Goal: Information Seeking & Learning: Check status

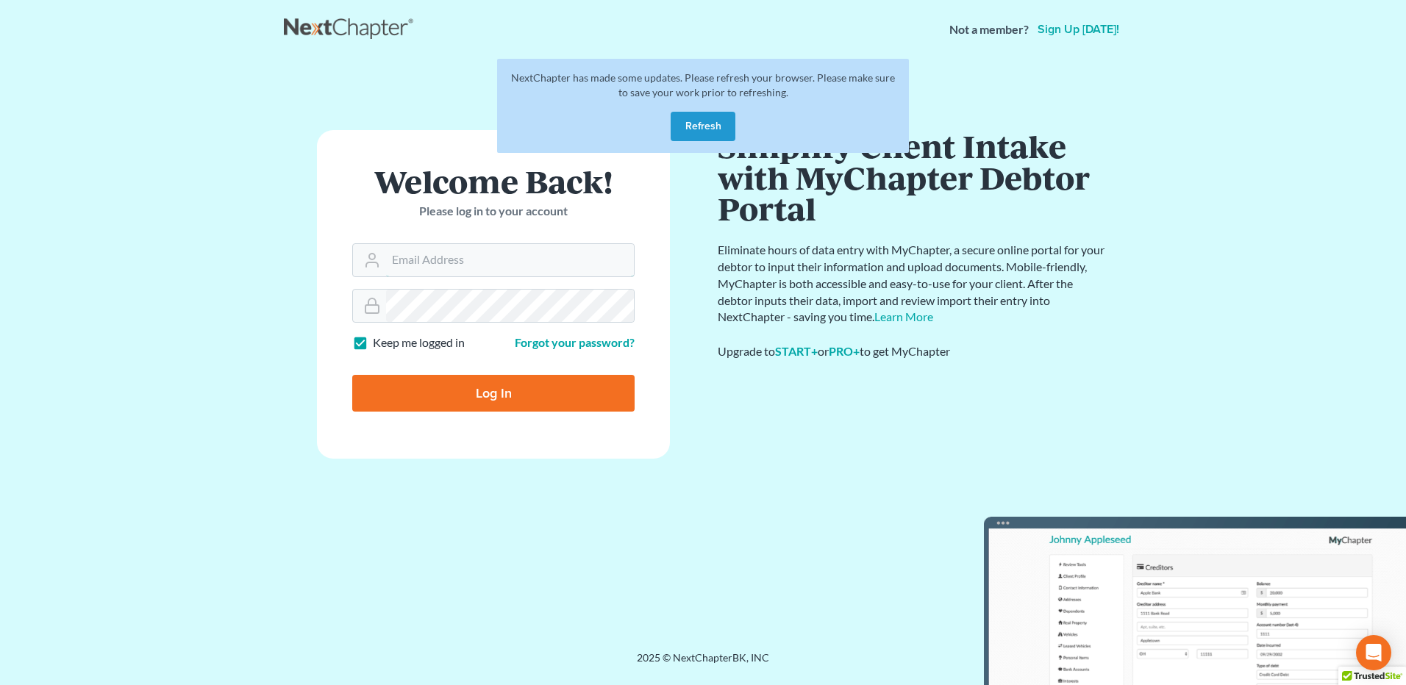
type input "david@hurttlaw.com"
click at [496, 396] on input "Log In" at bounding box center [493, 393] width 282 height 37
type input "Thinking..."
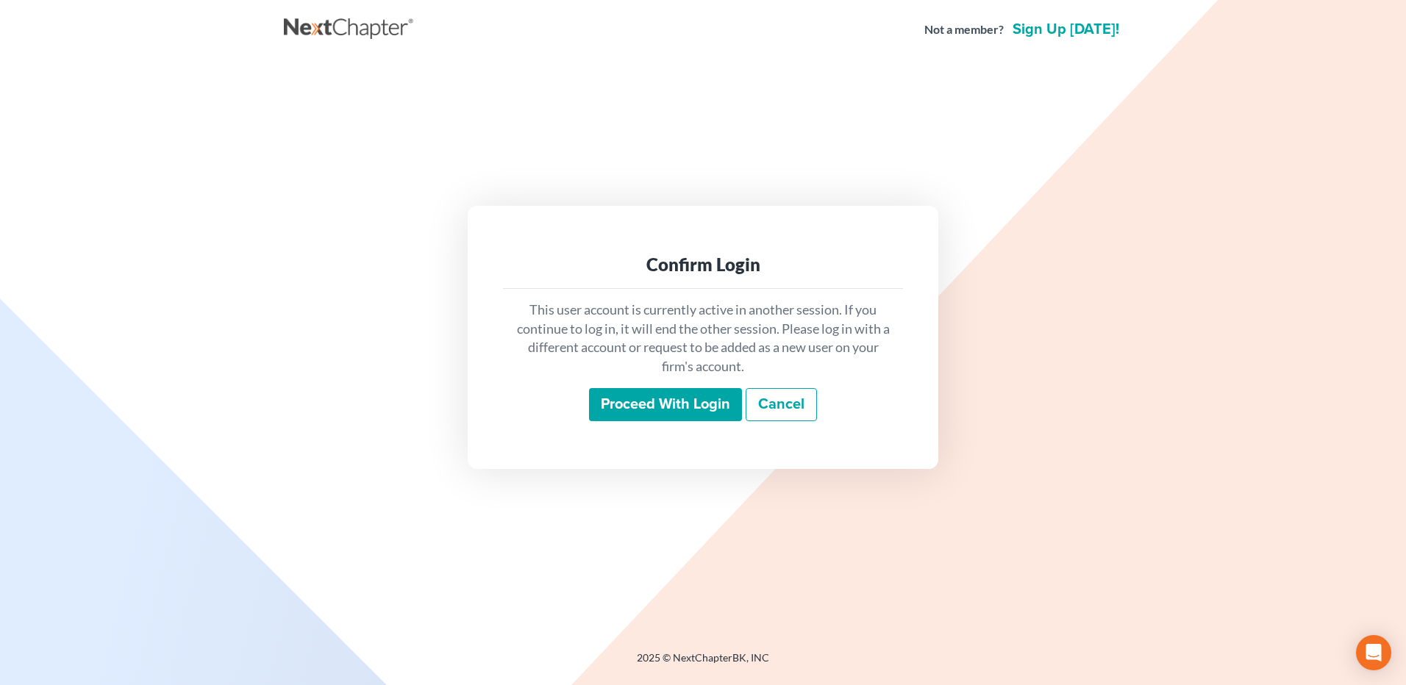
click at [645, 384] on div "This user account is currently active in another session. If you continue to lo…" at bounding box center [703, 361] width 400 height 145
click at [645, 403] on input "Proceed with login" at bounding box center [665, 405] width 153 height 34
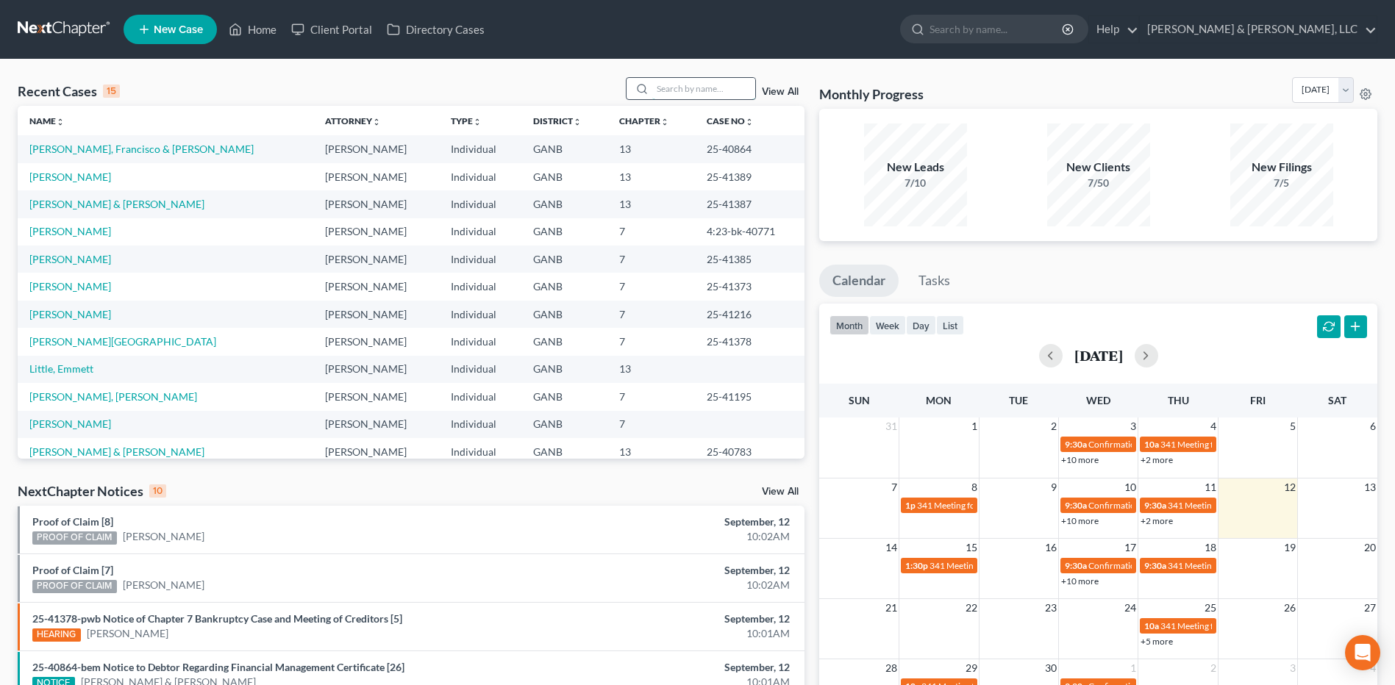
click at [707, 87] on input "search" at bounding box center [703, 88] width 103 height 21
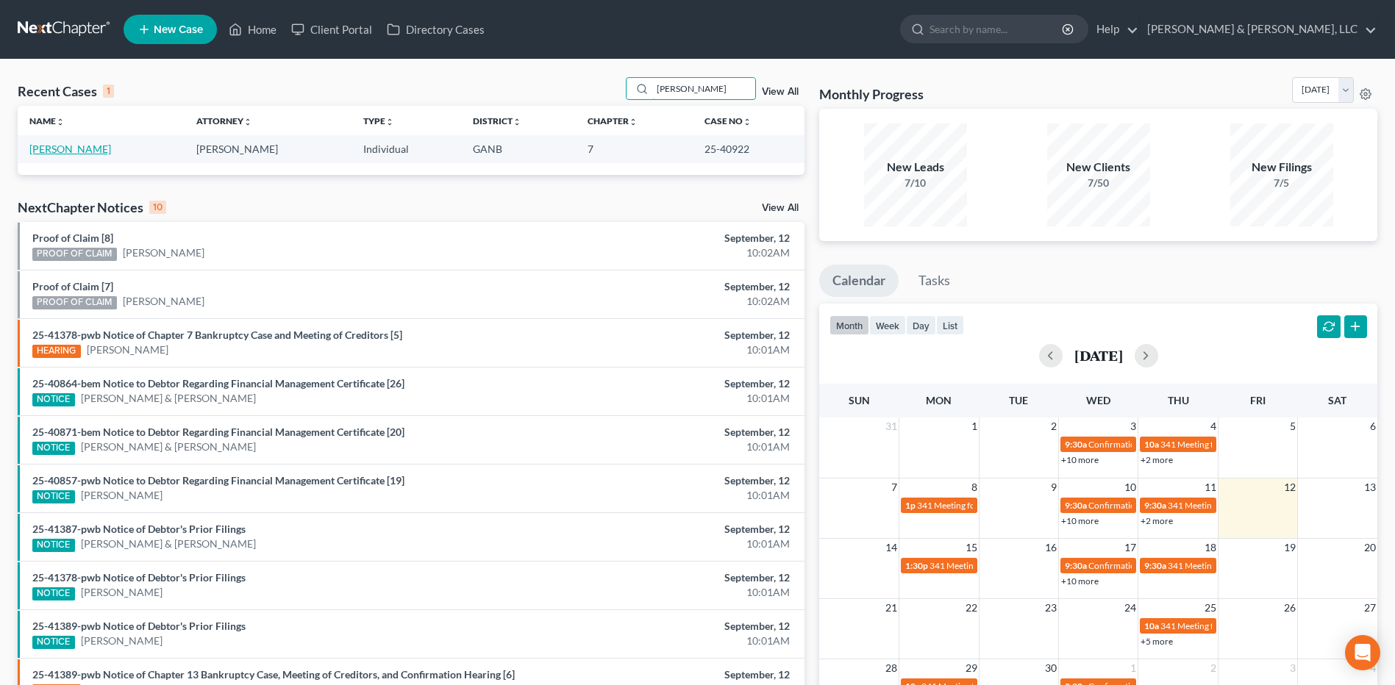
type input "vance"
click at [64, 145] on link "Vance, Daile" at bounding box center [70, 149] width 82 height 12
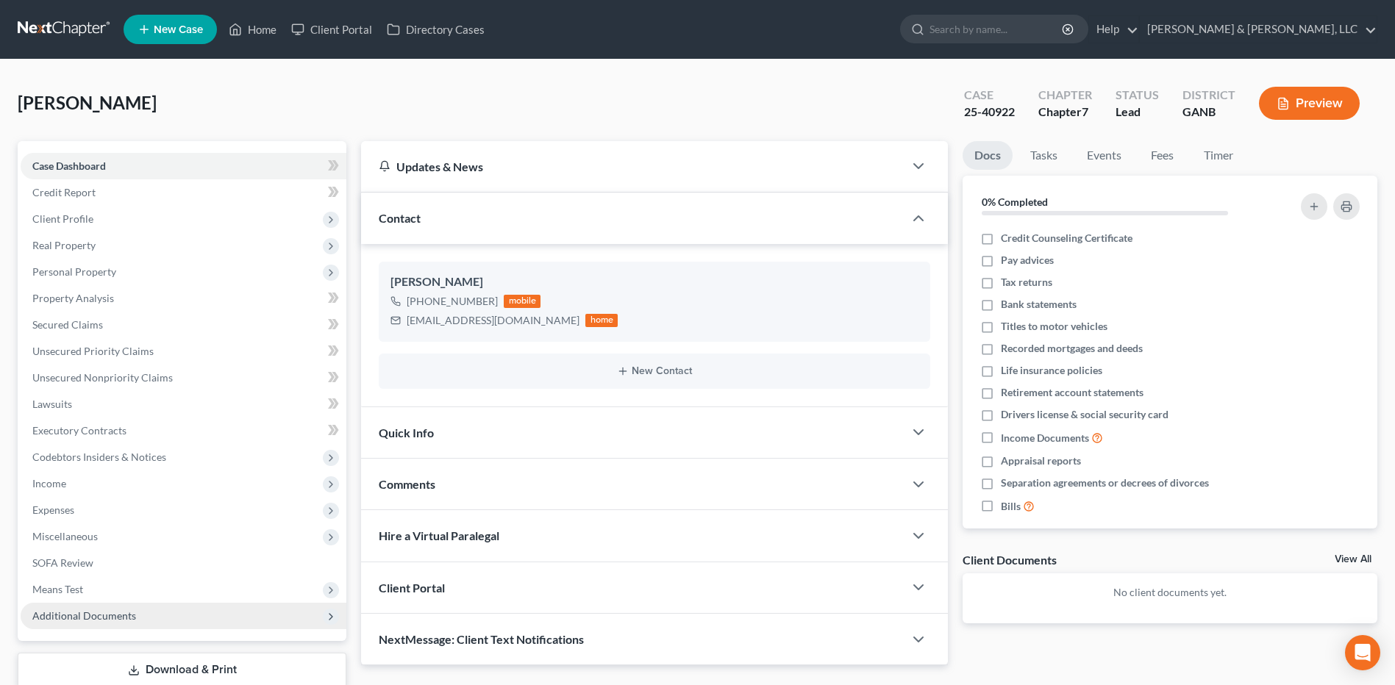
click at [150, 623] on span "Additional Documents" at bounding box center [184, 616] width 326 height 26
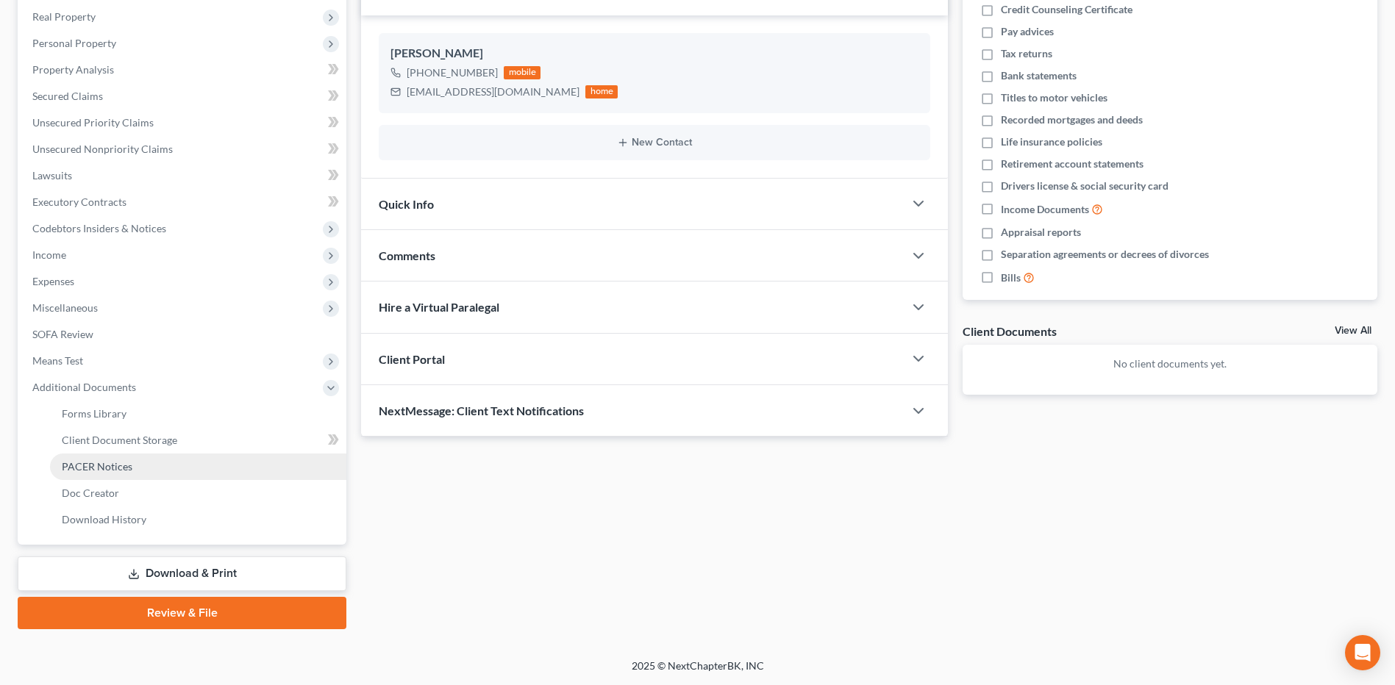
click at [165, 470] on link "PACER Notices" at bounding box center [198, 467] width 296 height 26
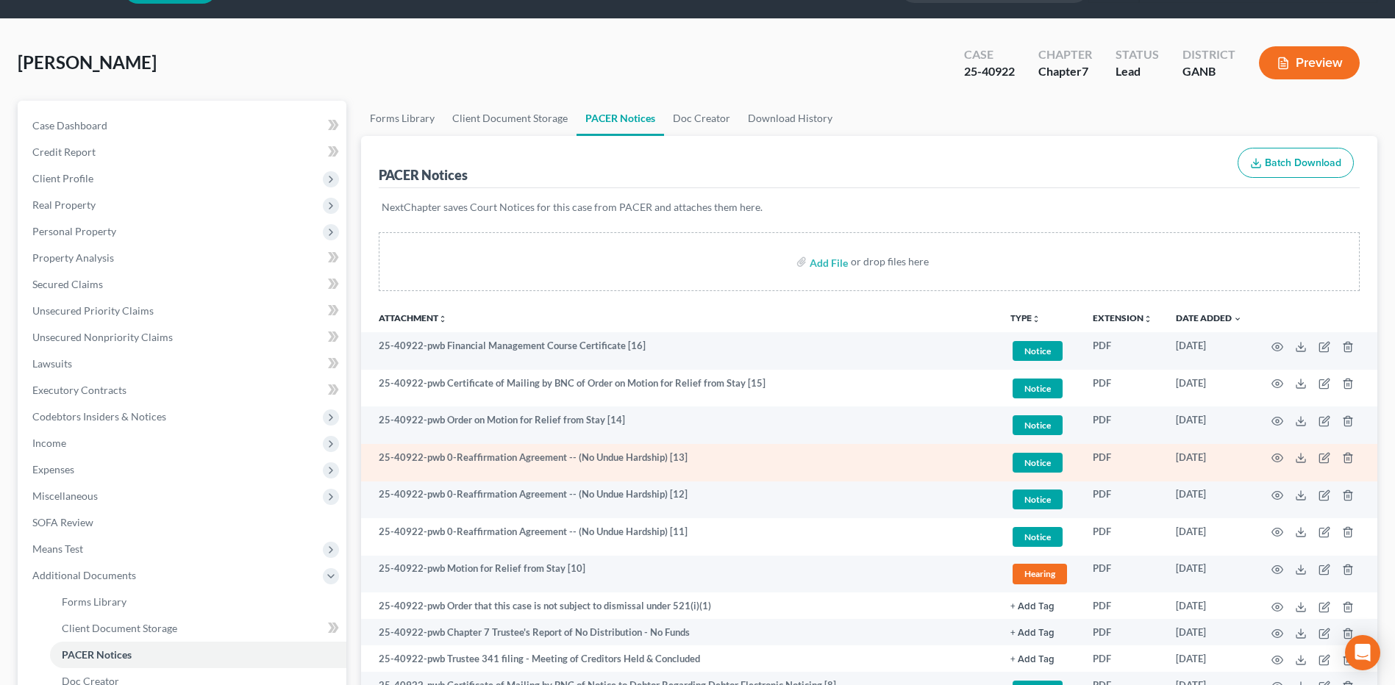
scroll to position [147, 0]
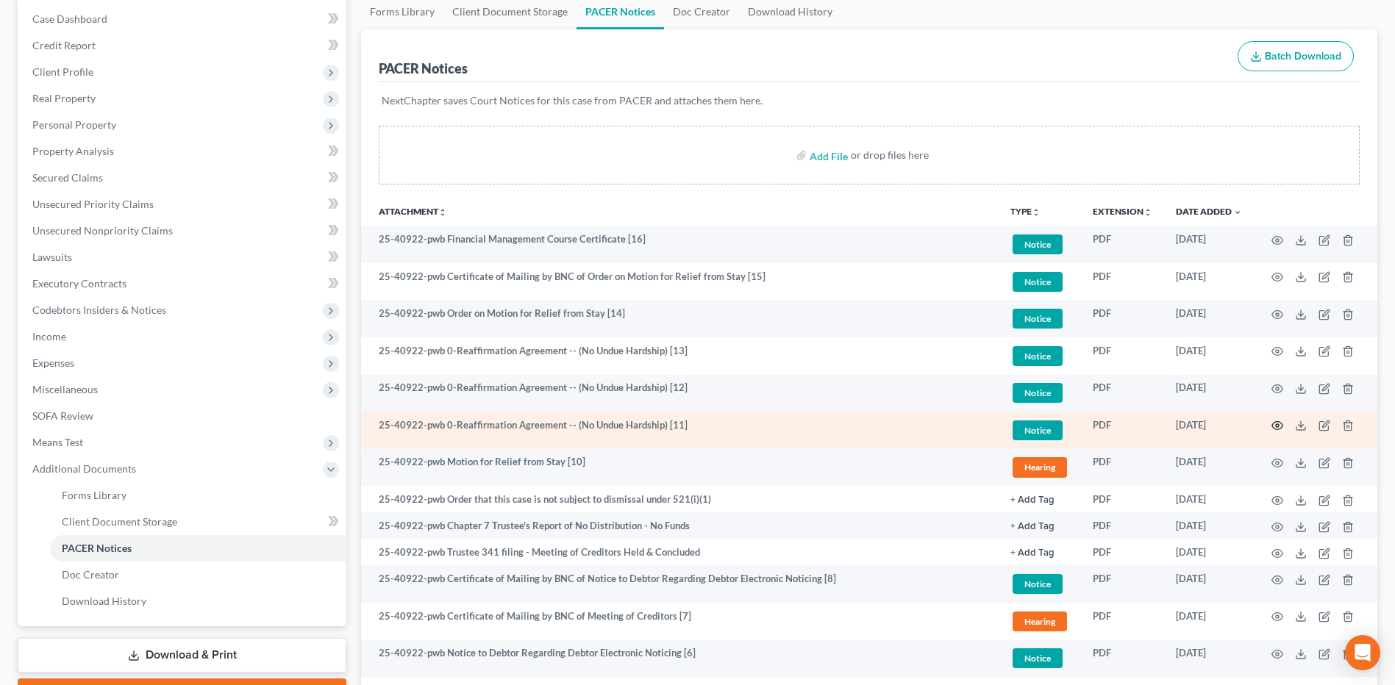
click at [1277, 426] on icon "button" at bounding box center [1277, 426] width 12 height 12
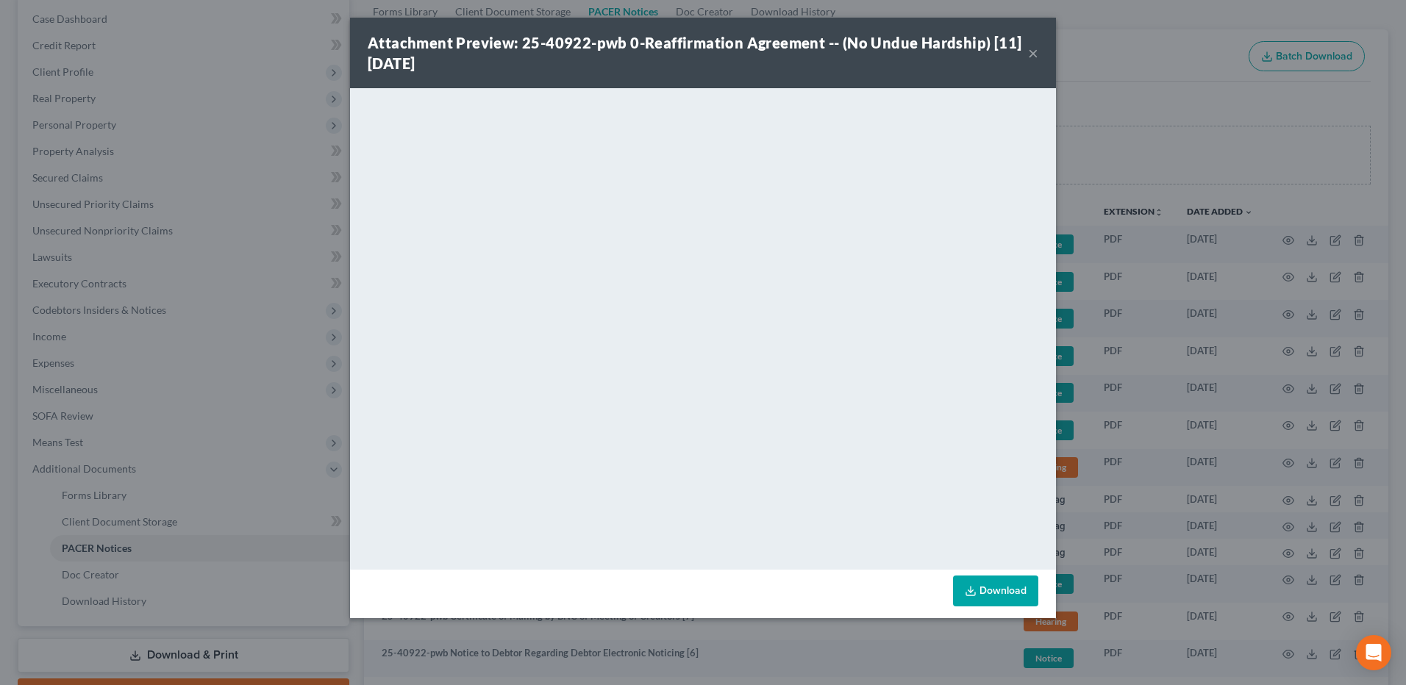
click at [1030, 51] on button "×" at bounding box center [1033, 53] width 10 height 18
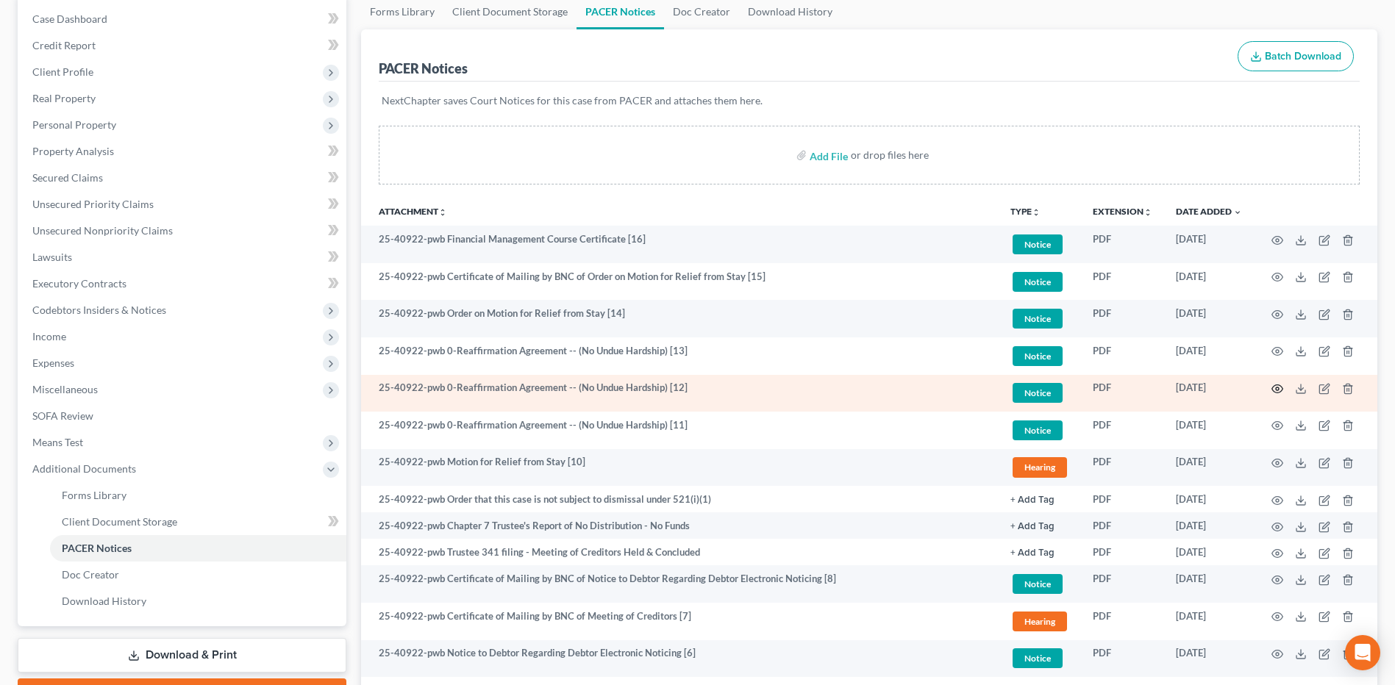
click at [1277, 390] on icon "button" at bounding box center [1277, 389] width 12 height 12
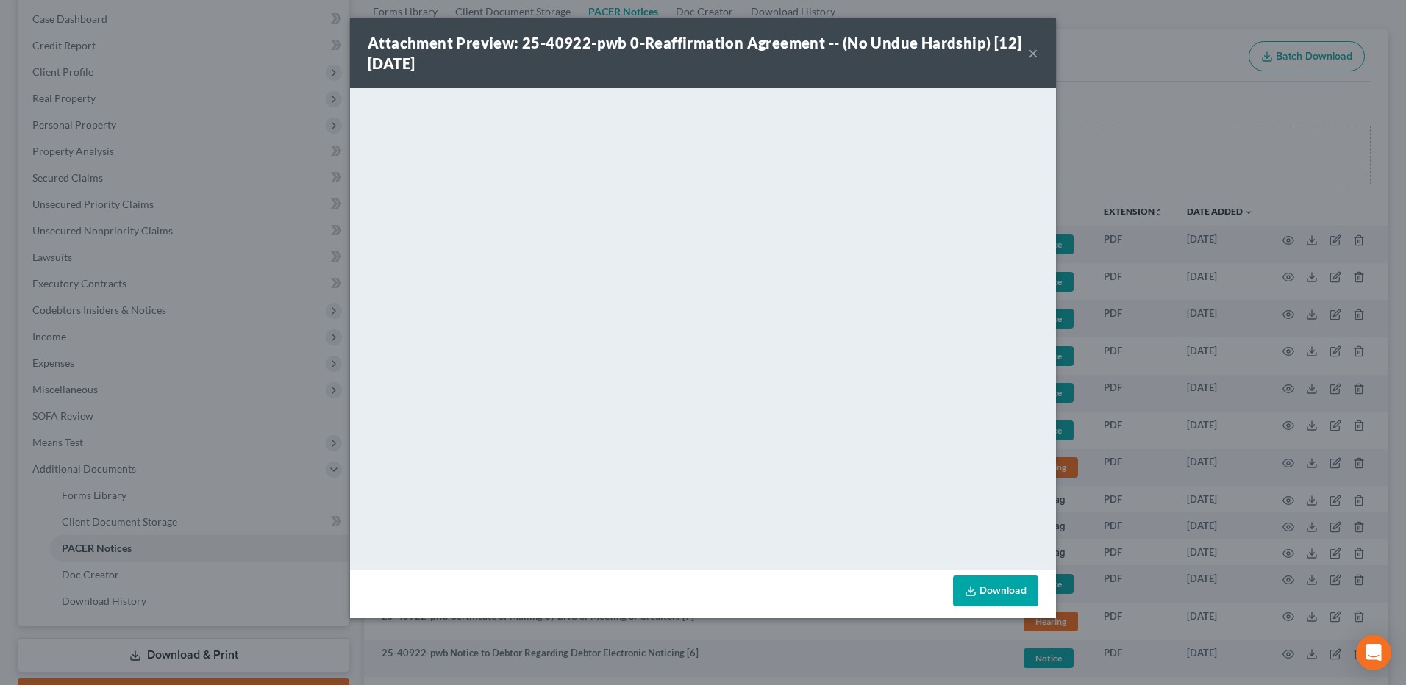
click at [1033, 58] on button "×" at bounding box center [1033, 53] width 10 height 18
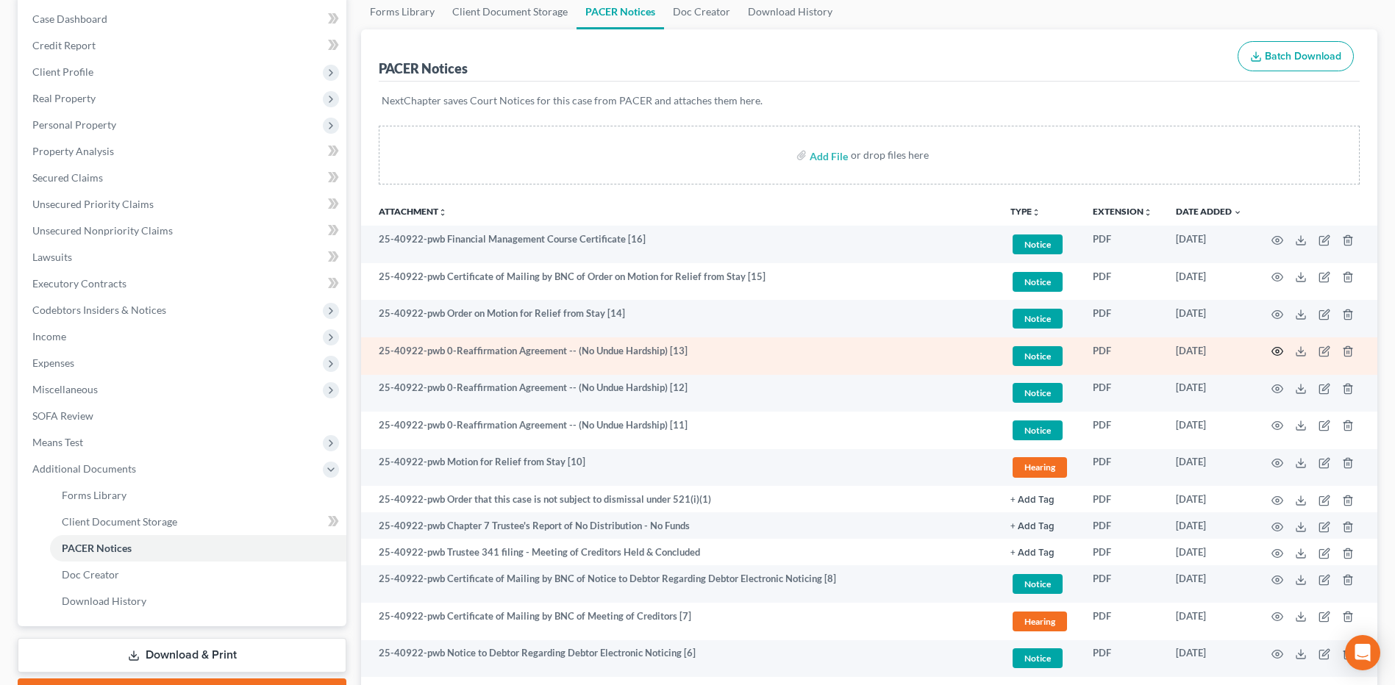
click at [1273, 350] on icon "button" at bounding box center [1277, 352] width 11 height 8
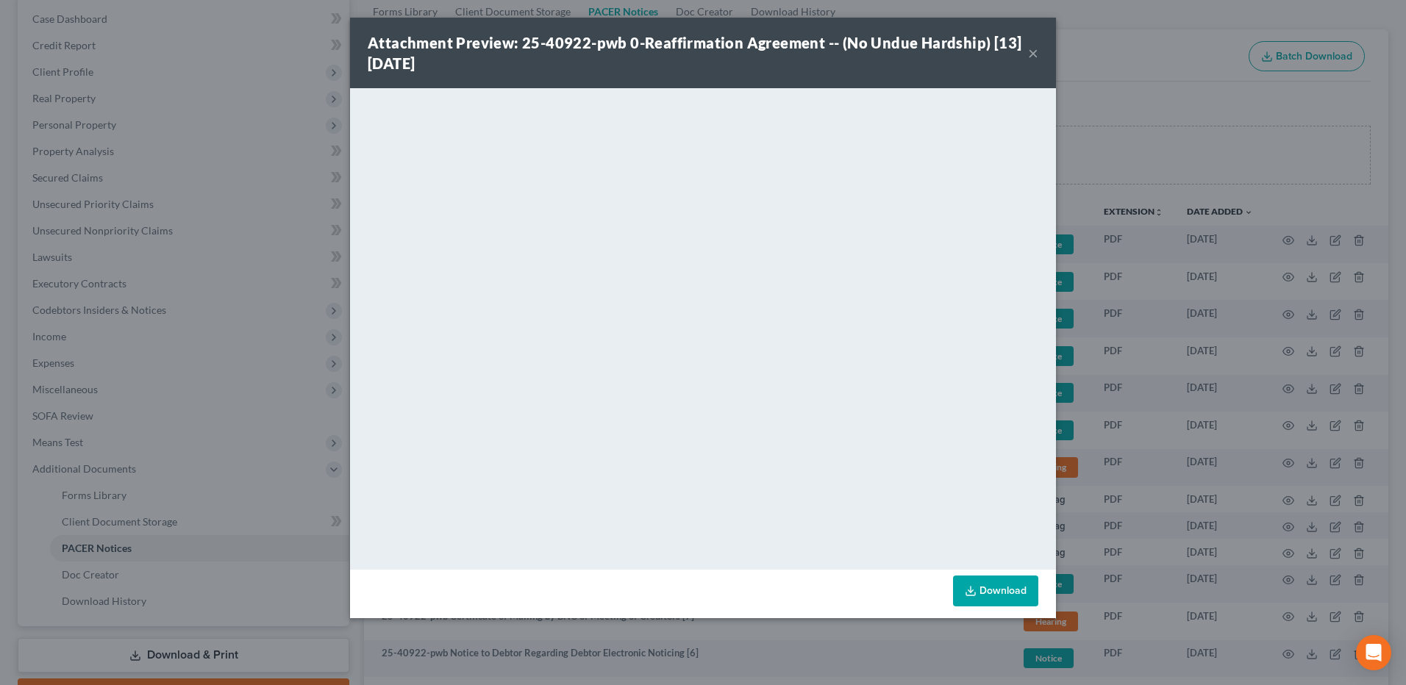
click at [1036, 57] on button "×" at bounding box center [1033, 53] width 10 height 18
